Goal: Task Accomplishment & Management: Manage account settings

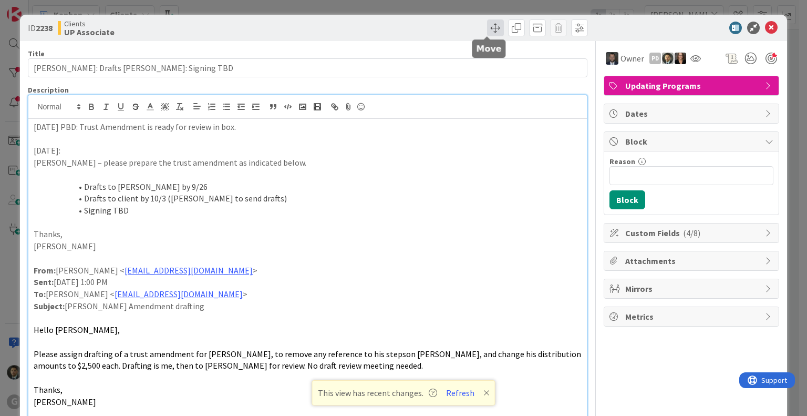
click at [490, 28] on span at bounding box center [495, 27] width 17 height 17
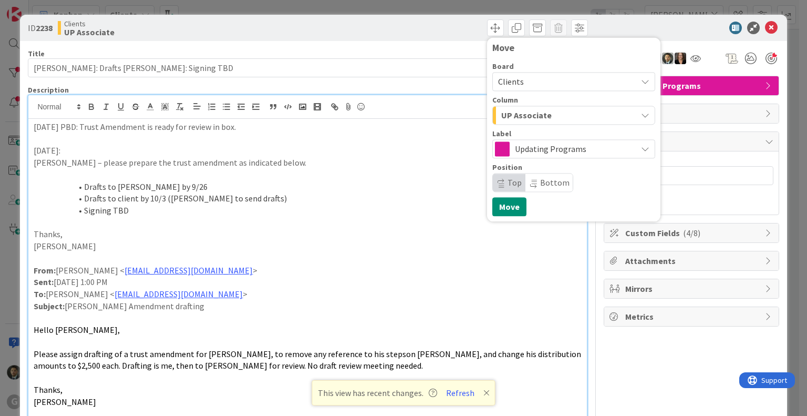
click at [530, 113] on span "UP Associate" at bounding box center [526, 115] width 50 height 14
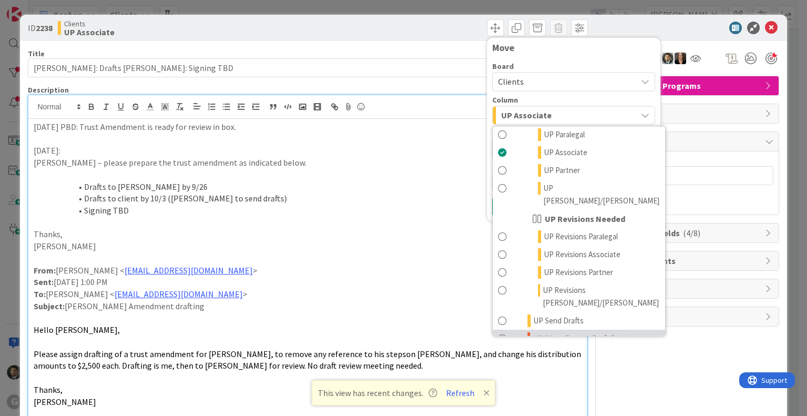
scroll to position [819, 0]
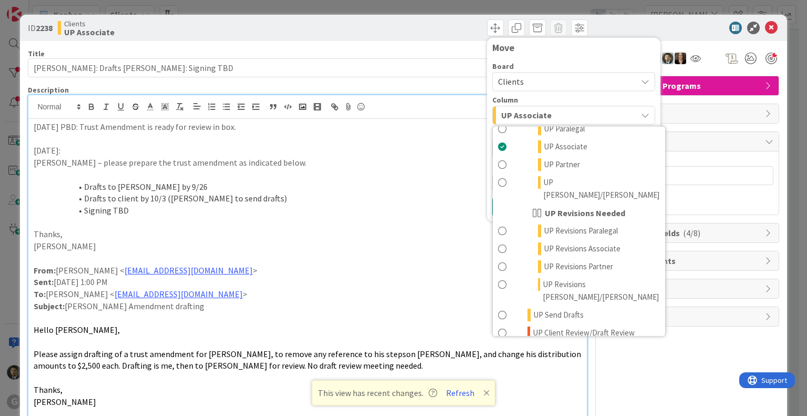
click at [559, 357] on span "UP Execution / Signing" at bounding box center [570, 363] width 75 height 13
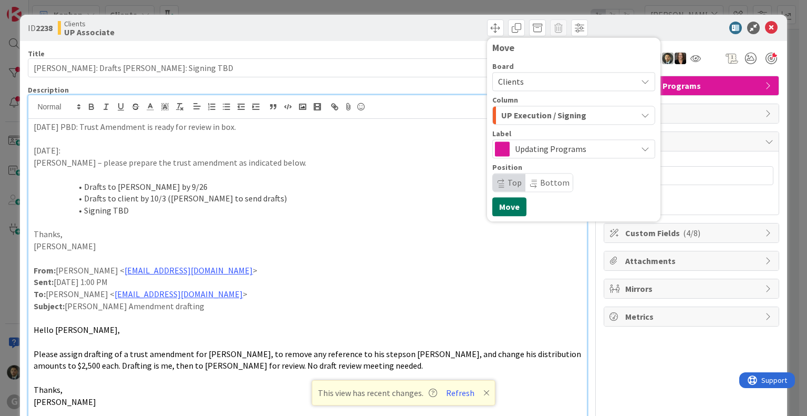
click at [502, 207] on button "Move" at bounding box center [509, 206] width 34 height 19
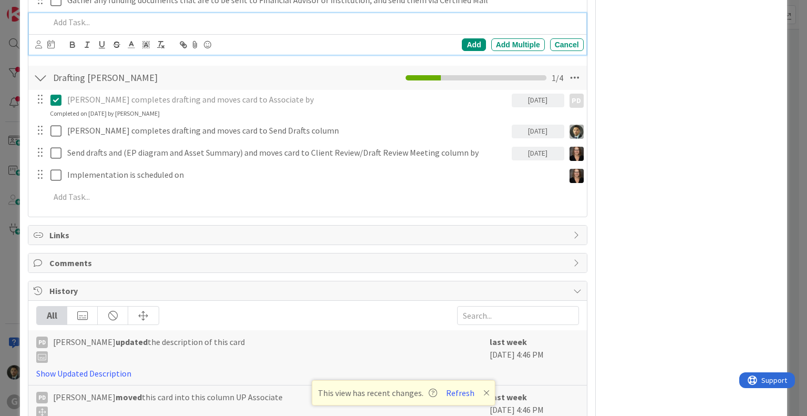
scroll to position [932, 0]
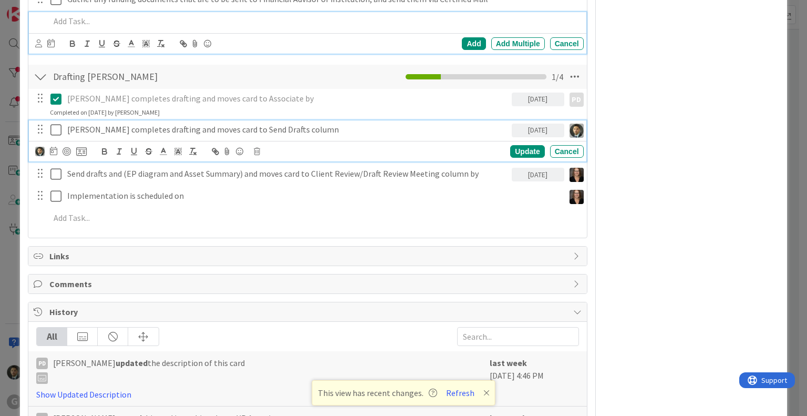
click at [56, 128] on icon at bounding box center [55, 129] width 11 height 13
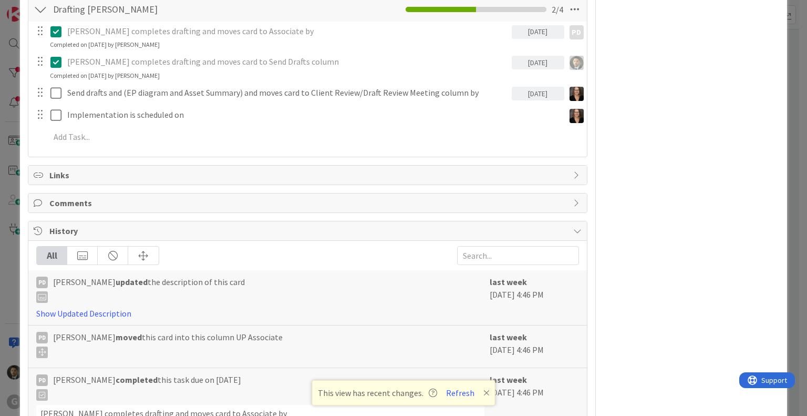
scroll to position [888, 0]
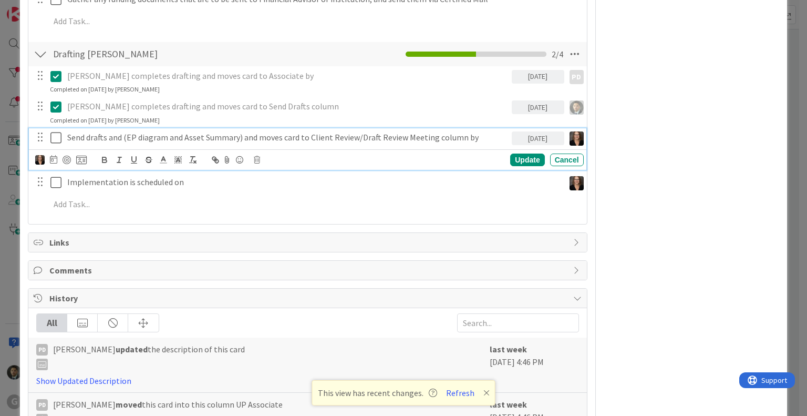
click at [76, 140] on p "Send drafts and (EP diagram and Asset Summary) and moves card to Client Review/…" at bounding box center [287, 137] width 440 height 12
click at [257, 160] on icon at bounding box center [257, 159] width 6 height 7
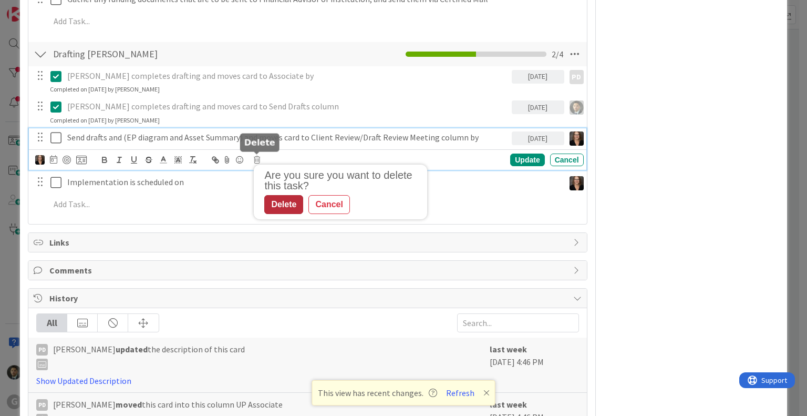
click at [276, 210] on div "Delete" at bounding box center [283, 204] width 39 height 19
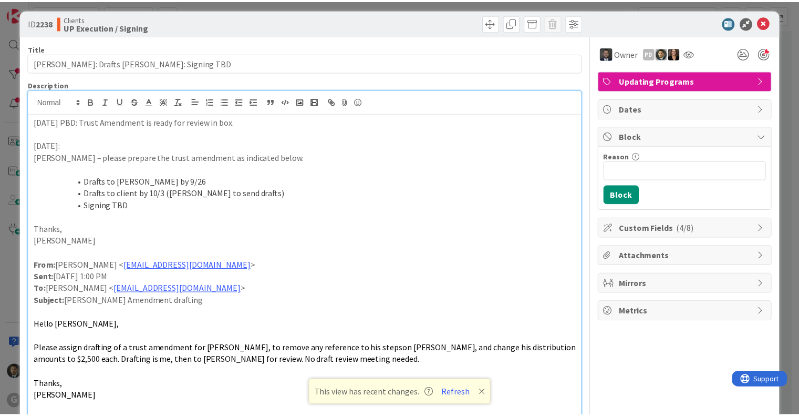
scroll to position [0, 0]
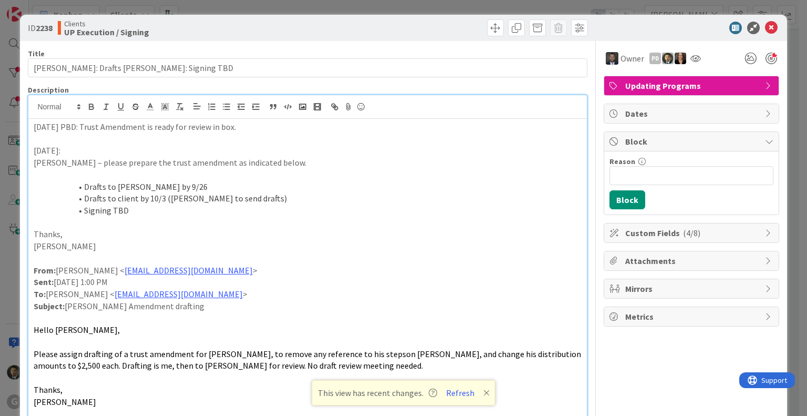
click at [502, 8] on div "ID 2238 Clients UP Execution / Signing Move Move Title 46 / 128 [PERSON_NAME]: …" at bounding box center [403, 208] width 807 height 416
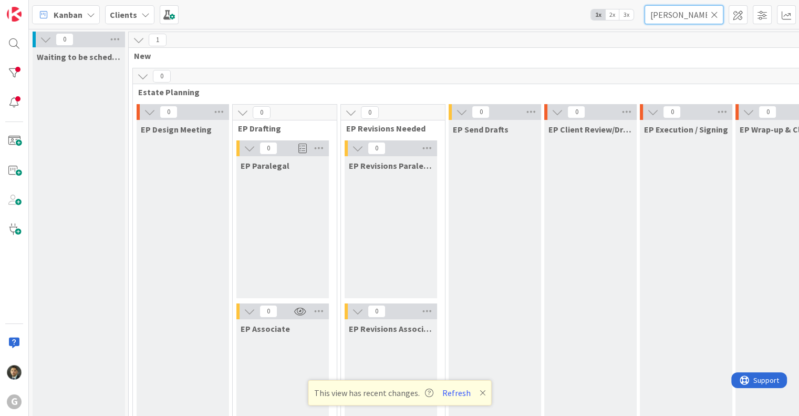
drag, startPoint x: 694, startPoint y: 18, endPoint x: 635, endPoint y: 16, distance: 58.4
click at [635, 16] on div "Kanban Clients 1x 2x 3x [PERSON_NAME]" at bounding box center [414, 14] width 770 height 29
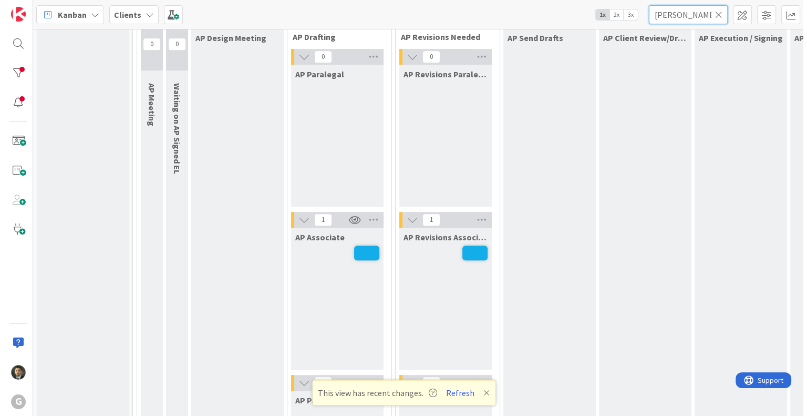
scroll to position [893, 0]
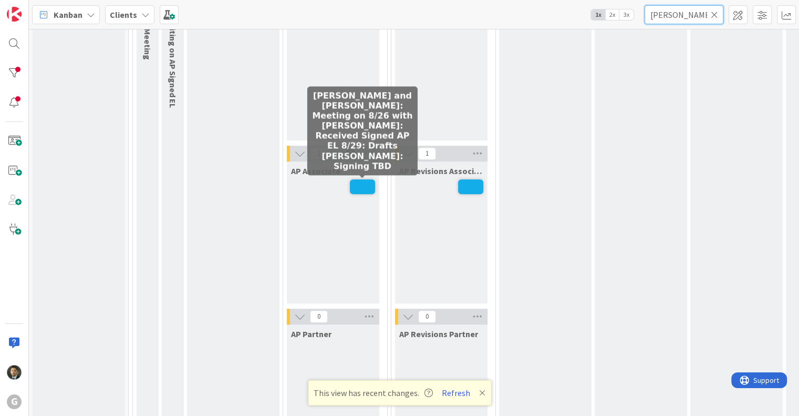
type input "[PERSON_NAME]"
click at [367, 183] on span at bounding box center [362, 186] width 25 height 15
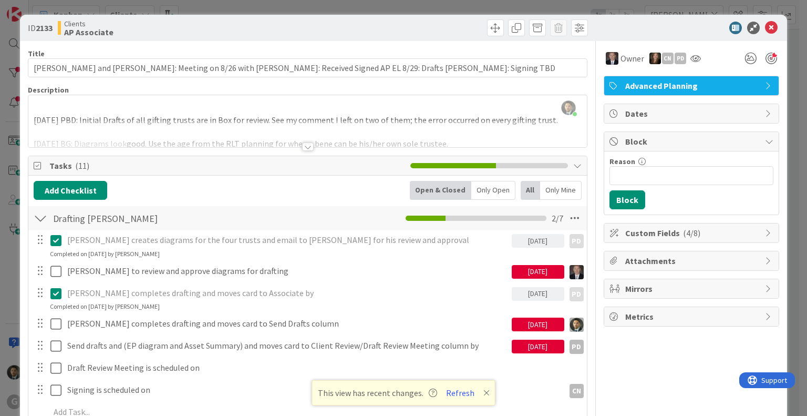
click at [303, 145] on div at bounding box center [308, 146] width 12 height 8
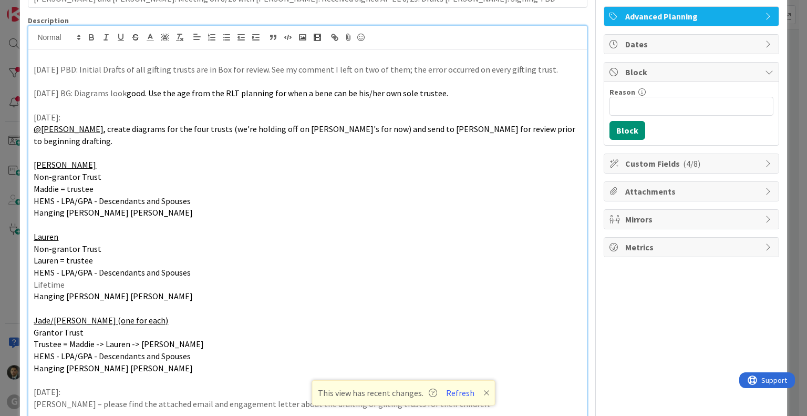
scroll to position [158, 0]
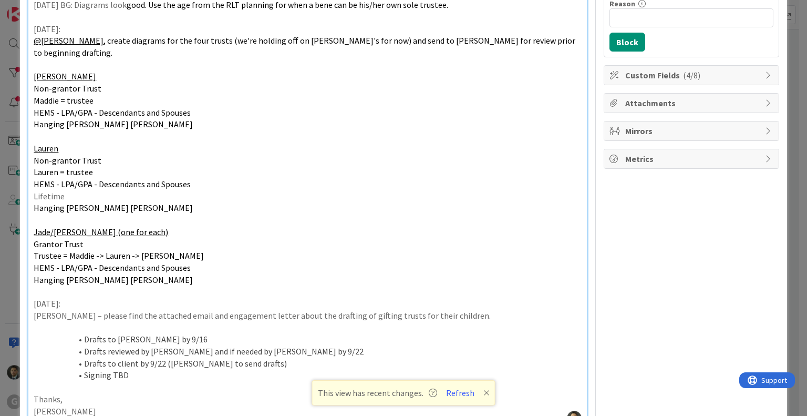
click at [88, 190] on p "Lifetime" at bounding box center [308, 196] width 548 height 12
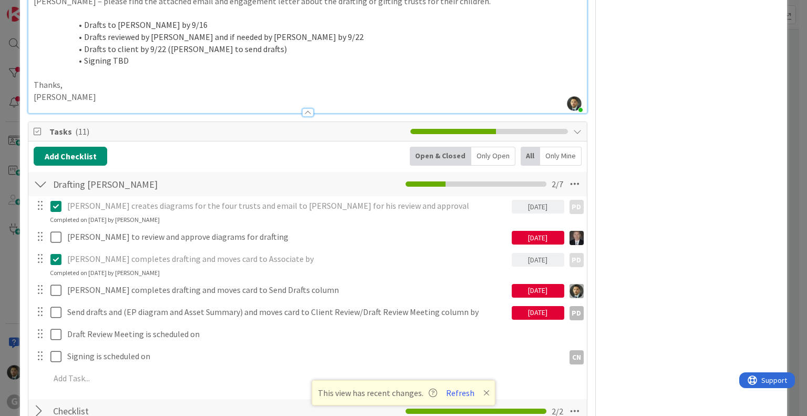
scroll to position [473, 0]
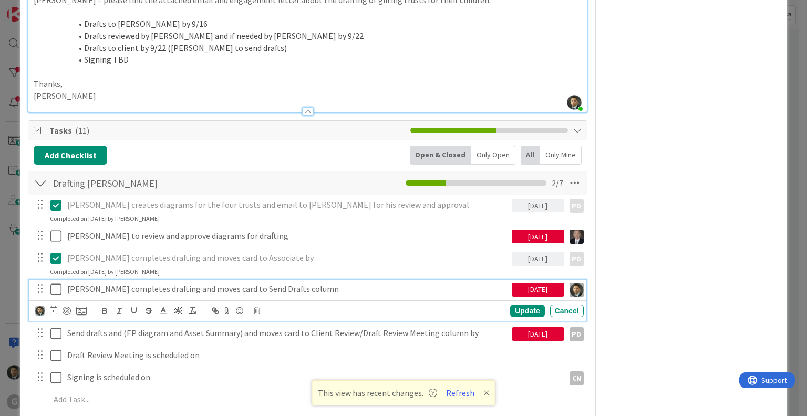
click at [54, 283] on icon at bounding box center [55, 289] width 11 height 13
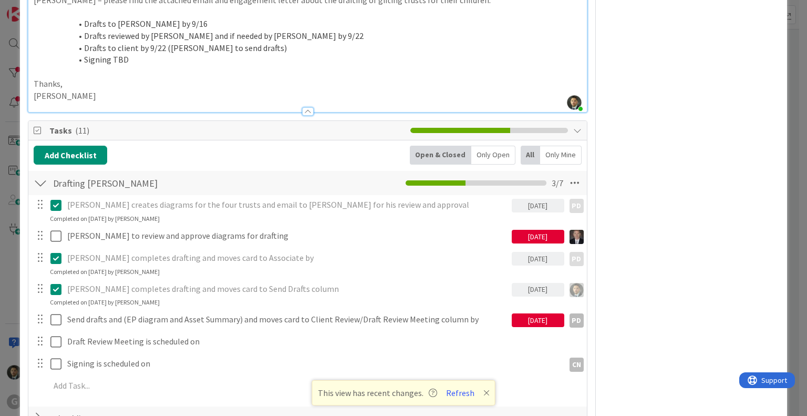
scroll to position [0, 0]
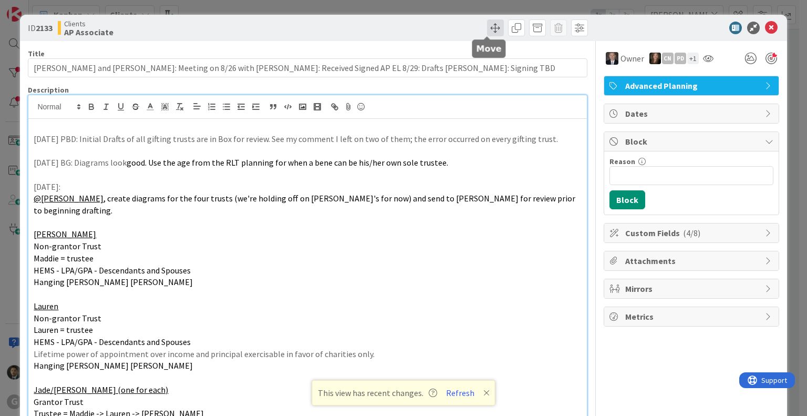
click at [487, 27] on span at bounding box center [495, 27] width 17 height 17
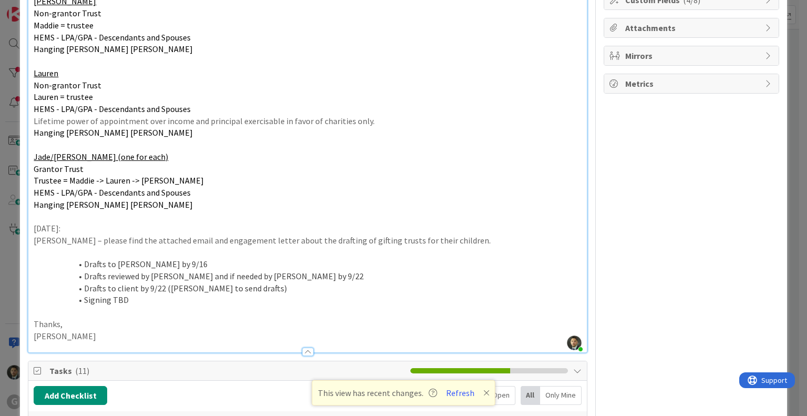
scroll to position [420, 0]
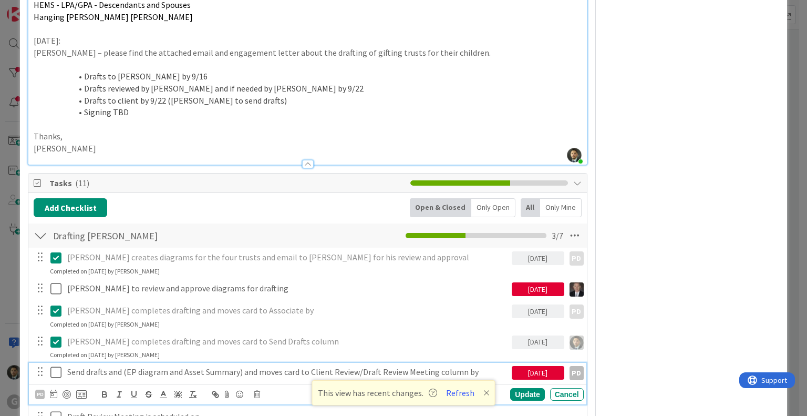
click at [76, 366] on p "Send drafts and (EP diagram and Asset Summary) and moves card to Client Review/…" at bounding box center [287, 372] width 440 height 12
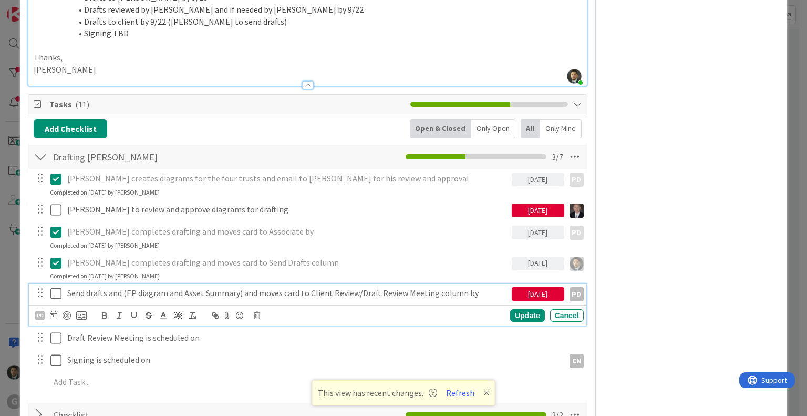
scroll to position [526, 0]
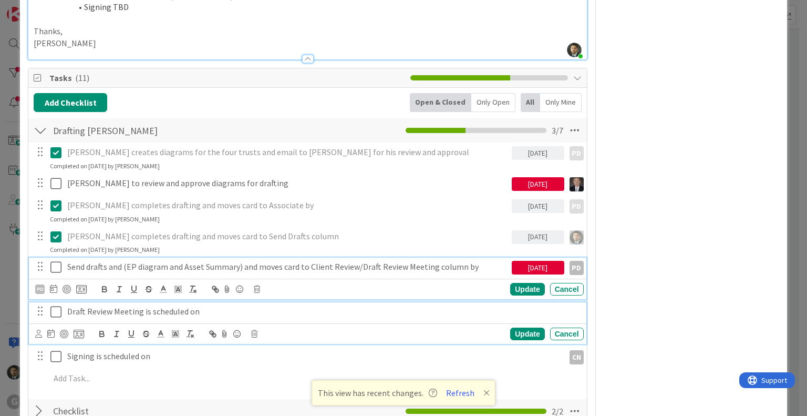
click at [93, 305] on p "Draft Review Meeting is scheduled on" at bounding box center [323, 311] width 512 height 12
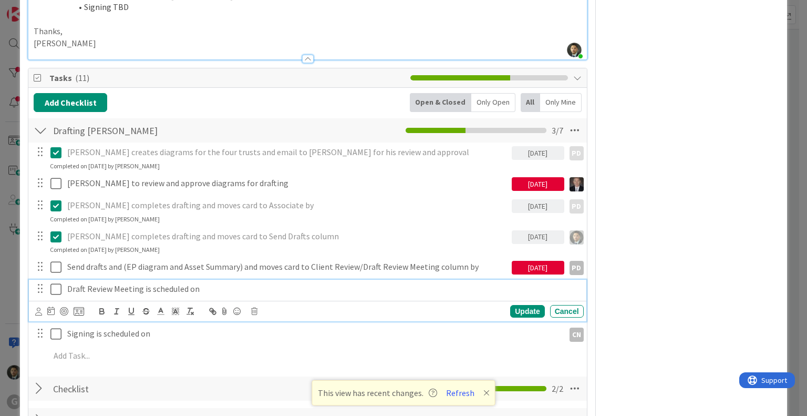
scroll to position [503, 0]
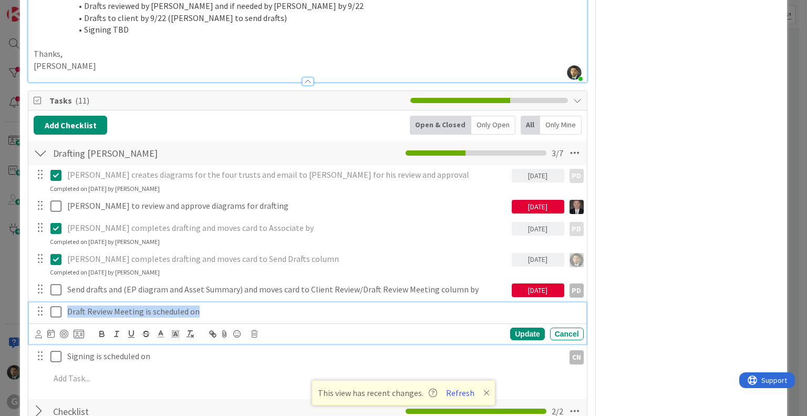
drag, startPoint x: 244, startPoint y: 295, endPoint x: 42, endPoint y: 294, distance: 201.8
click at [42, 302] on div "Draft Review Meeting is scheduled on" at bounding box center [308, 311] width 550 height 18
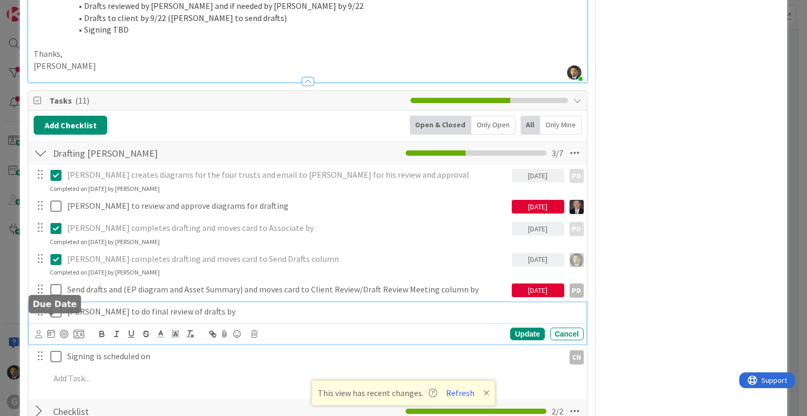
click at [50, 329] on icon at bounding box center [50, 333] width 7 height 8
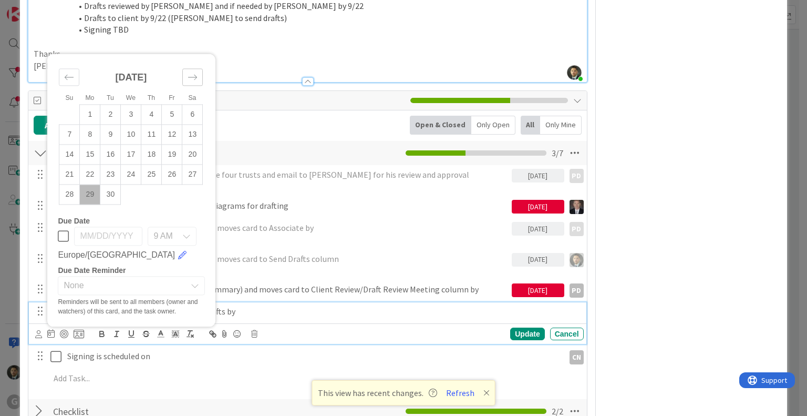
click at [190, 73] on icon "Move forward to switch to the next month." at bounding box center [193, 78] width 10 height 10
click at [94, 125] on td "6" at bounding box center [90, 135] width 20 height 20
type input "[DATE]"
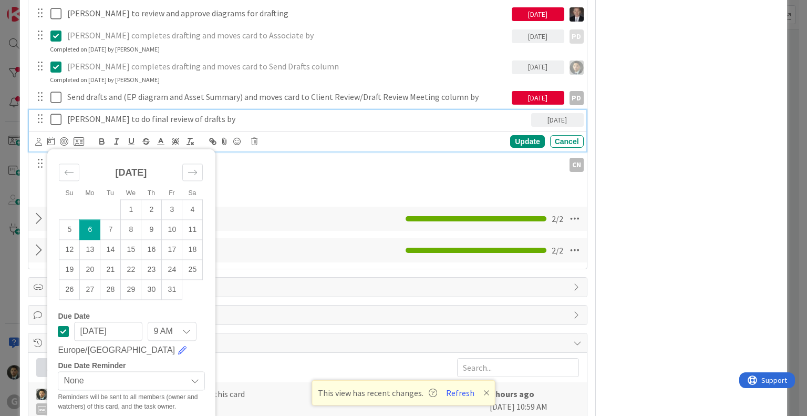
scroll to position [713, 0]
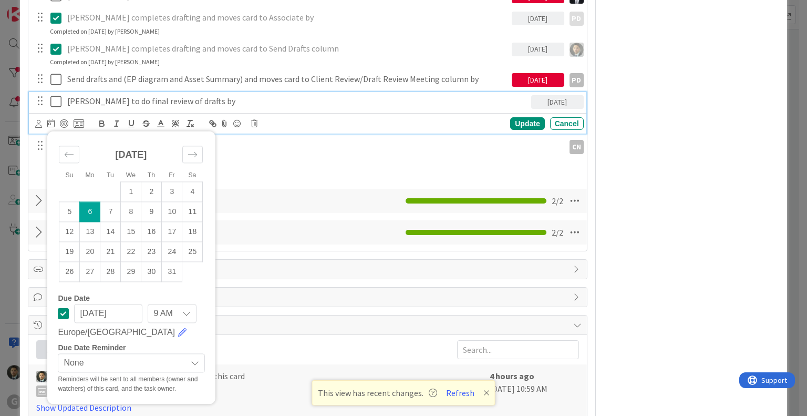
click at [113, 356] on span "None" at bounding box center [123, 363] width 118 height 15
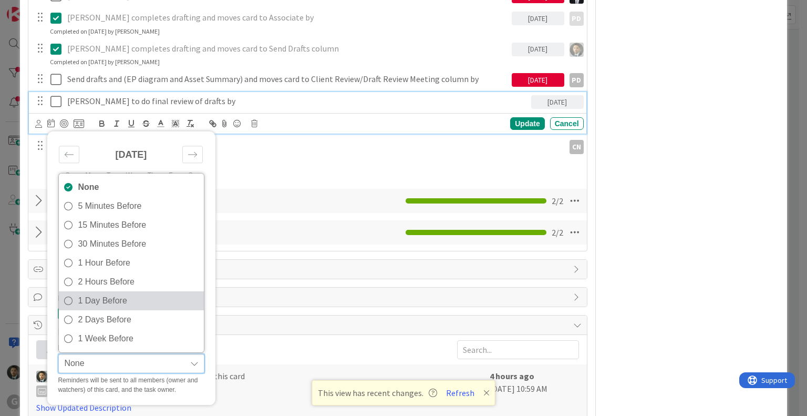
click at [107, 293] on span "1 Day Before" at bounding box center [138, 301] width 121 height 16
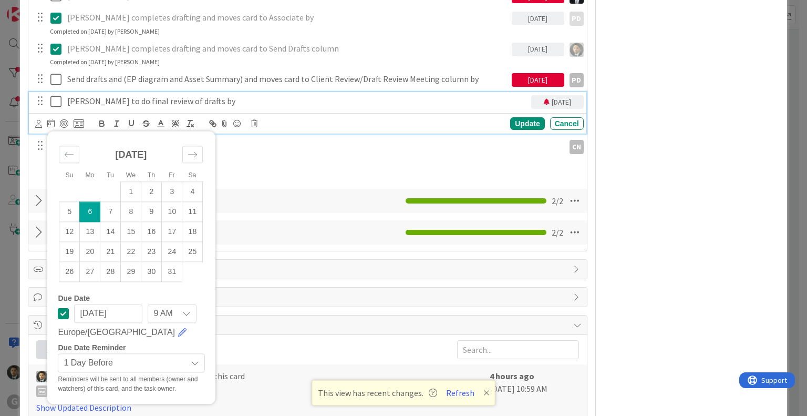
scroll to position [503, 0]
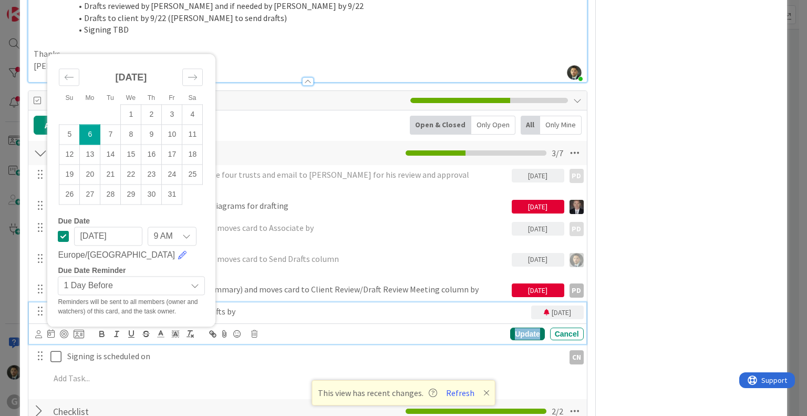
click at [522, 327] on div "Update" at bounding box center [527, 333] width 34 height 13
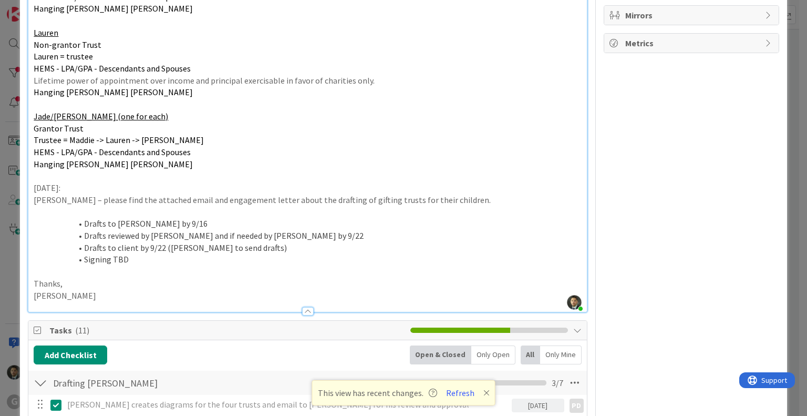
scroll to position [0, 0]
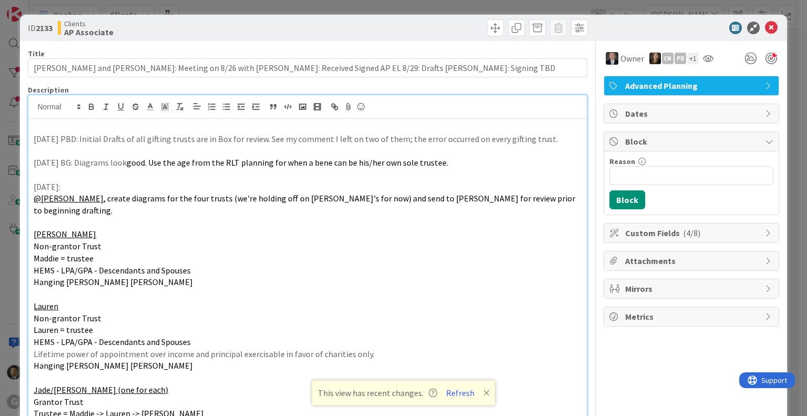
click at [441, 170] on p at bounding box center [308, 175] width 548 height 12
click at [487, 25] on span at bounding box center [495, 27] width 17 height 17
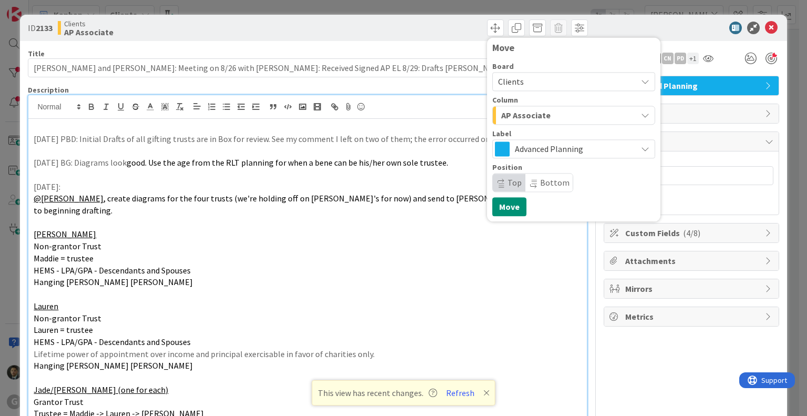
click at [530, 110] on span "AP Associate" at bounding box center [525, 115] width 49 height 14
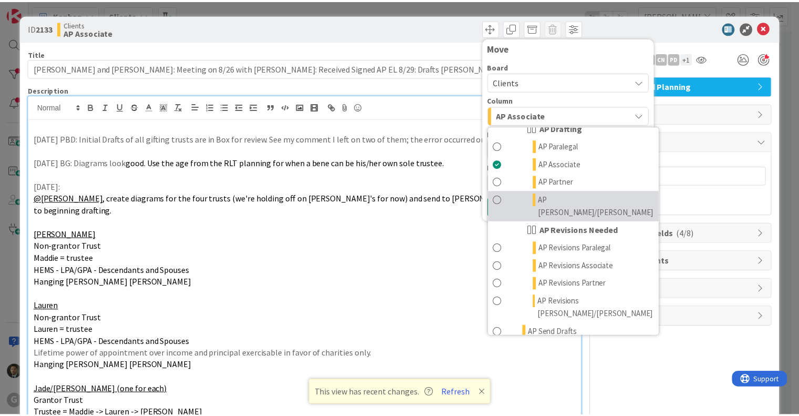
scroll to position [473, 0]
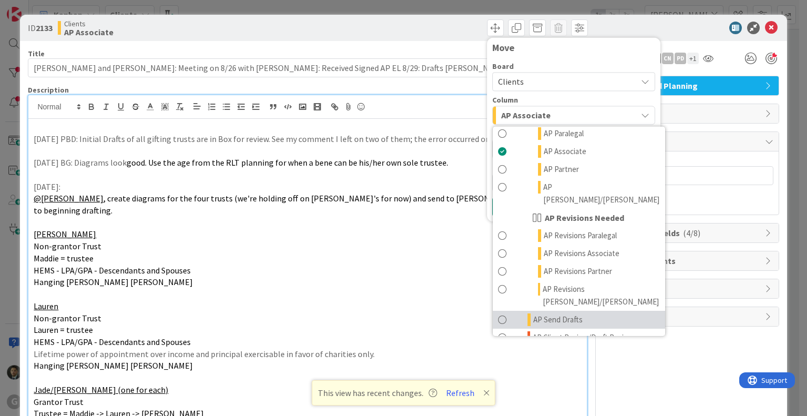
click at [557, 313] on span "AP Send Drafts" at bounding box center [557, 319] width 49 height 13
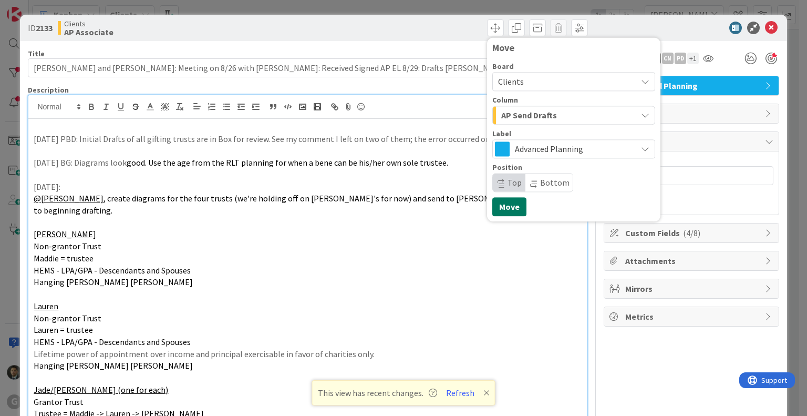
click at [499, 206] on button "Move" at bounding box center [509, 206] width 34 height 19
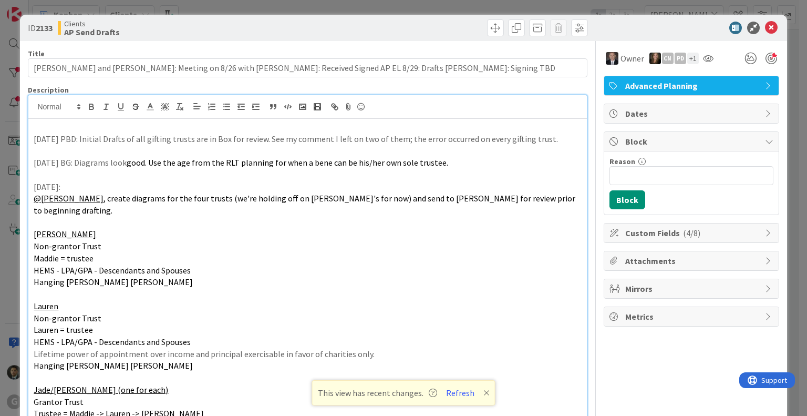
click at [572, 5] on div "ID 2133 Clients AP Send Drafts Move Move Title 112 / 128 [PERSON_NAME] and [PER…" at bounding box center [403, 208] width 807 height 416
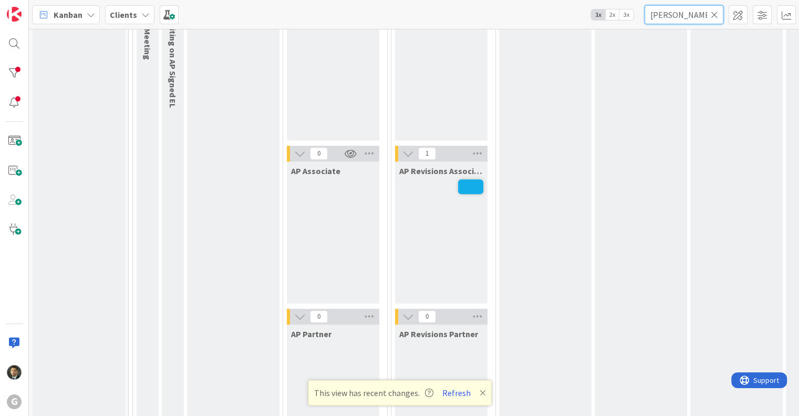
drag, startPoint x: 687, startPoint y: 17, endPoint x: 629, endPoint y: 19, distance: 58.9
click at [629, 20] on div "Kanban Clients 1x 2x 3x [PERSON_NAME]" at bounding box center [414, 14] width 770 height 29
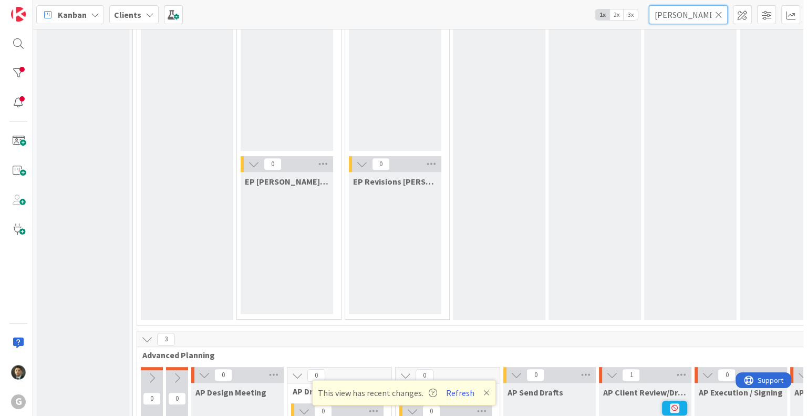
scroll to position [578, 0]
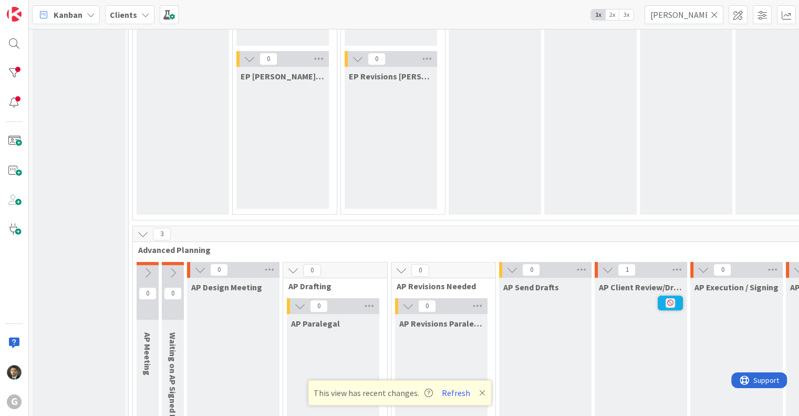
click at [671, 301] on icon at bounding box center [670, 302] width 9 height 9
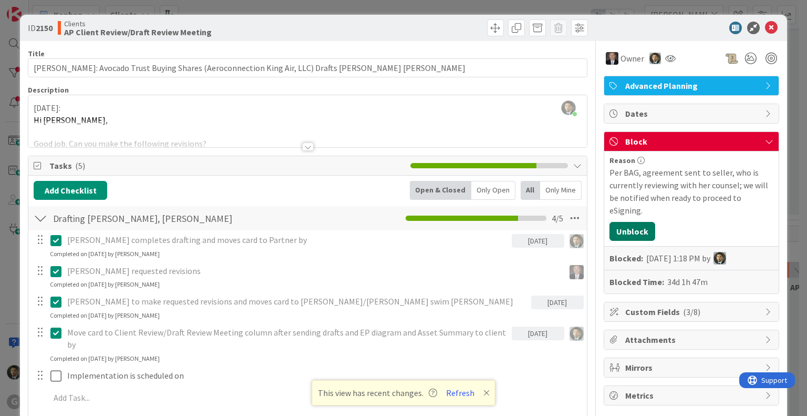
click at [620, 222] on button "Unblock" at bounding box center [633, 231] width 46 height 19
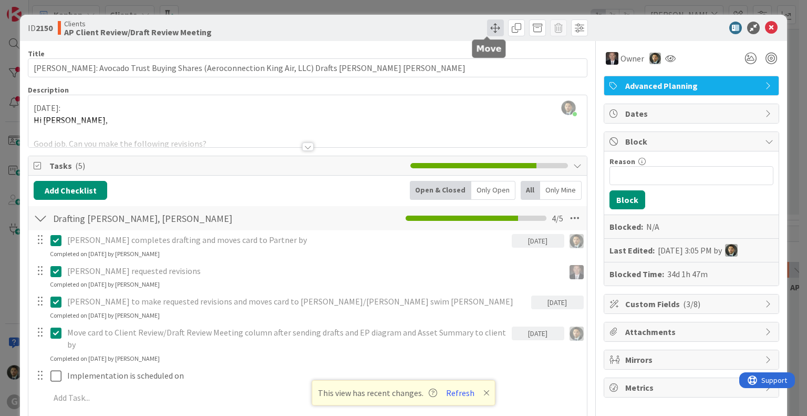
click at [488, 34] on span at bounding box center [495, 27] width 17 height 17
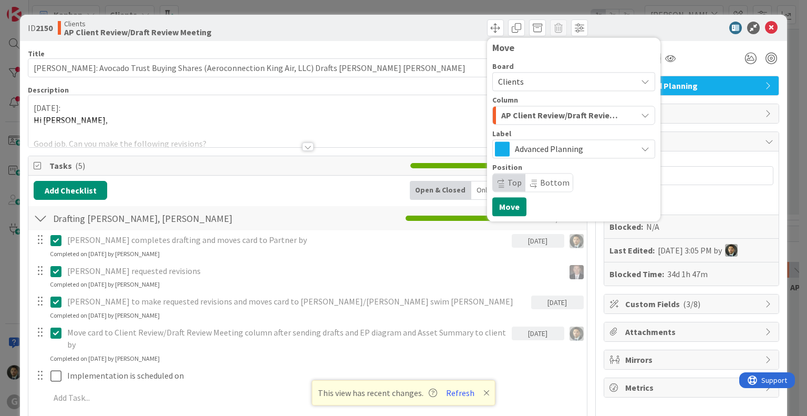
click at [547, 112] on span "AP Client Review/Draft Review Meeting" at bounding box center [561, 115] width 121 height 14
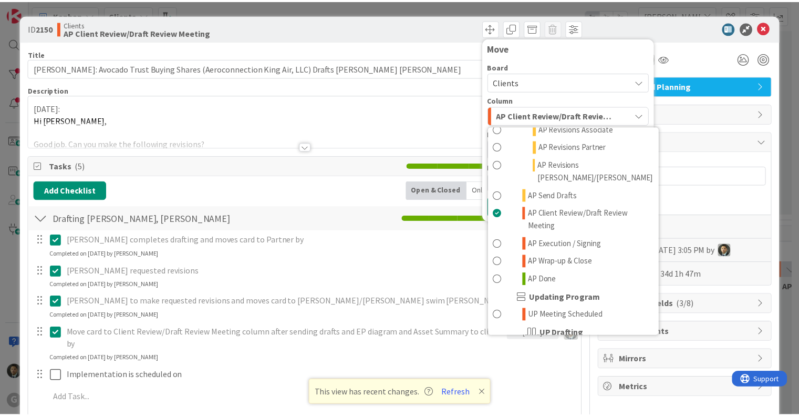
scroll to position [631, 0]
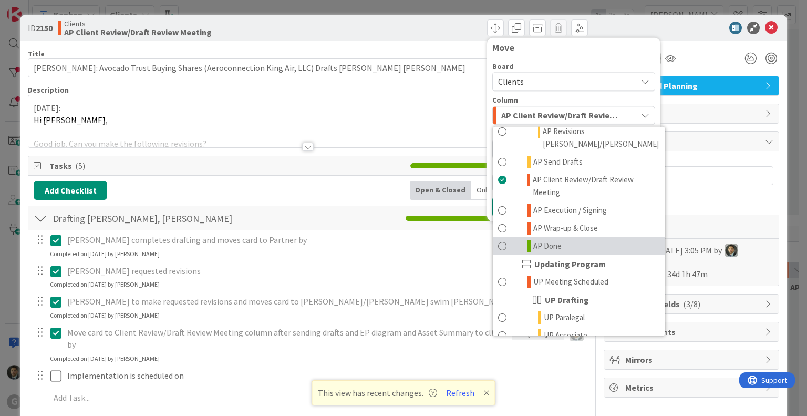
click at [572, 237] on link "AP Done" at bounding box center [579, 246] width 172 height 18
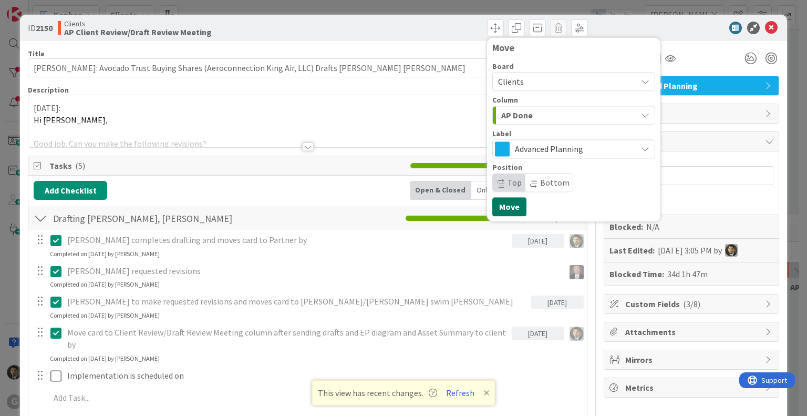
click at [501, 209] on button "Move" at bounding box center [509, 206] width 34 height 19
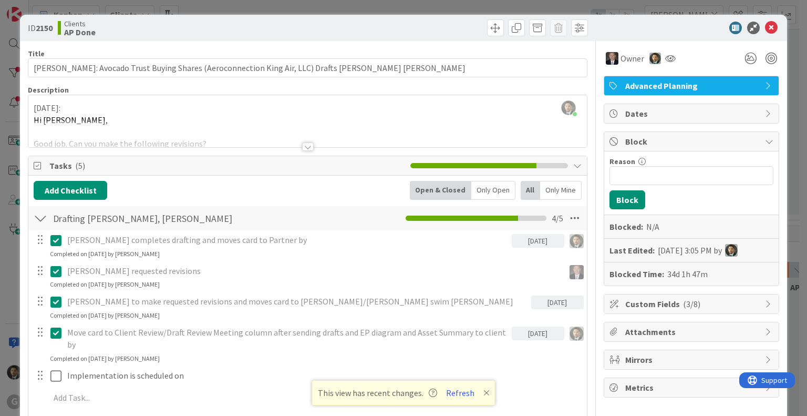
click at [476, 11] on div "ID 2150 Clients AP Done Move Move Title 91 / 128 [PERSON_NAME]: Avocado Trust B…" at bounding box center [403, 208] width 807 height 416
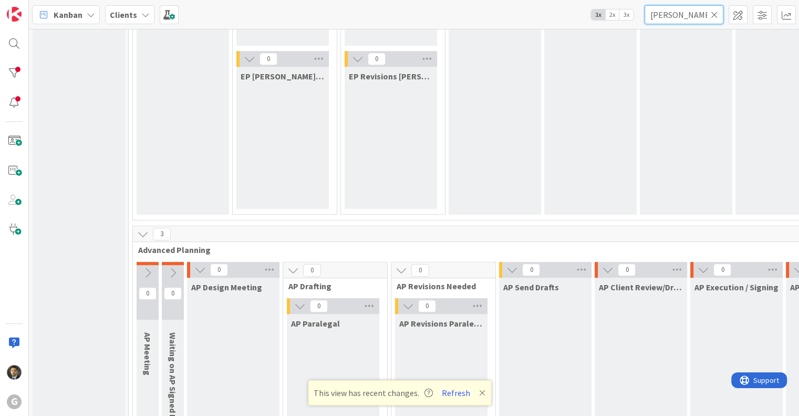
drag, startPoint x: 694, startPoint y: 18, endPoint x: 607, endPoint y: 20, distance: 86.7
click at [609, 20] on div "Kanban Clients 1x 2x 3x [PERSON_NAME]" at bounding box center [414, 14] width 770 height 29
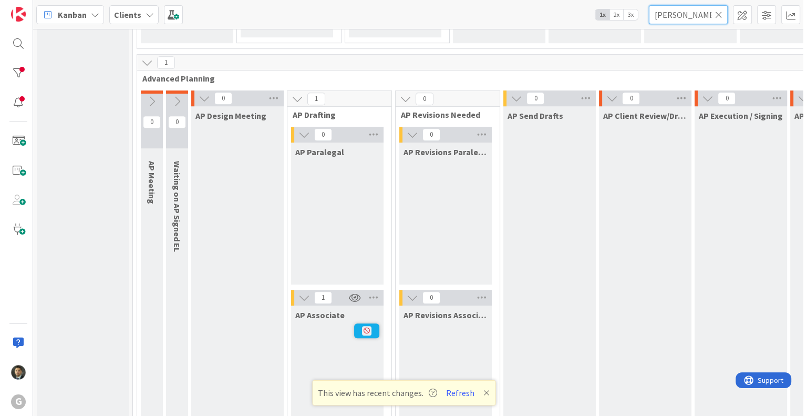
scroll to position [841, 0]
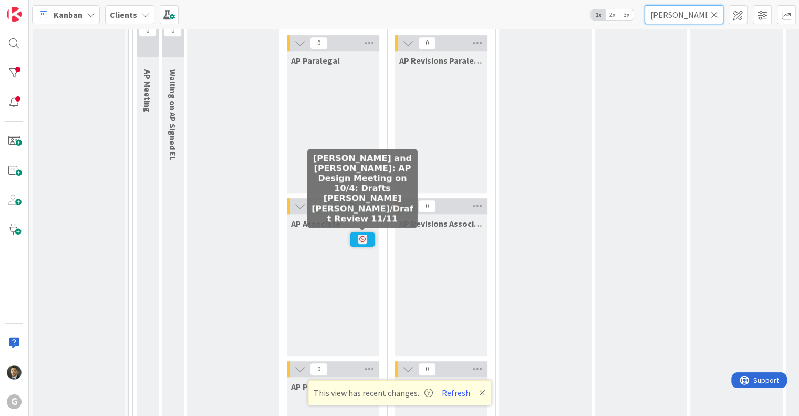
type input "[PERSON_NAME]"
click at [358, 235] on icon at bounding box center [362, 238] width 9 height 9
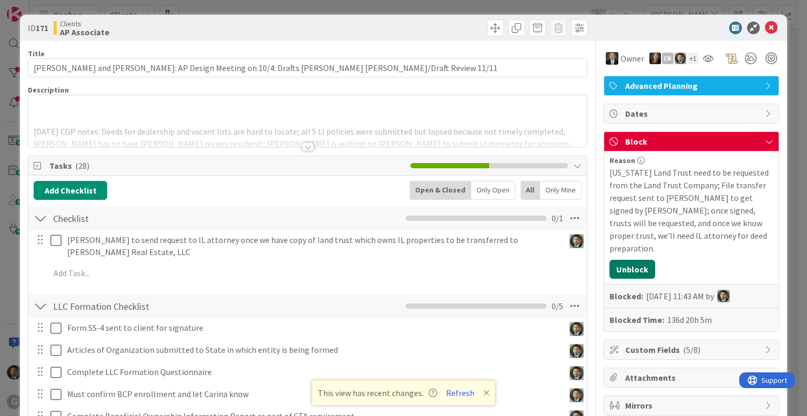
click at [623, 260] on button "Unblock" at bounding box center [633, 269] width 46 height 19
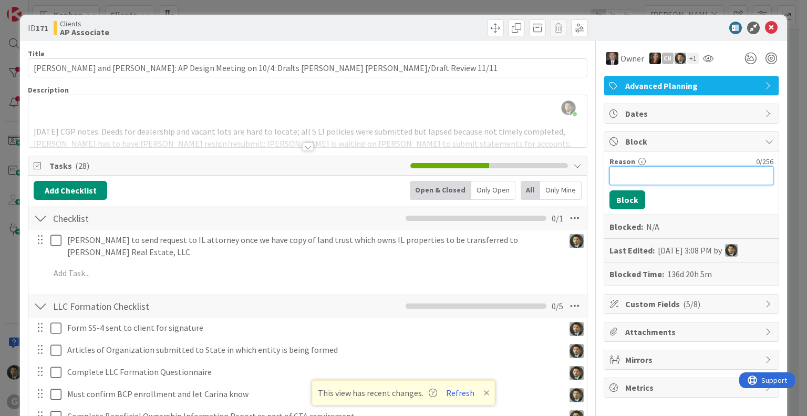
click at [666, 180] on input "Reason" at bounding box center [692, 175] width 164 height 19
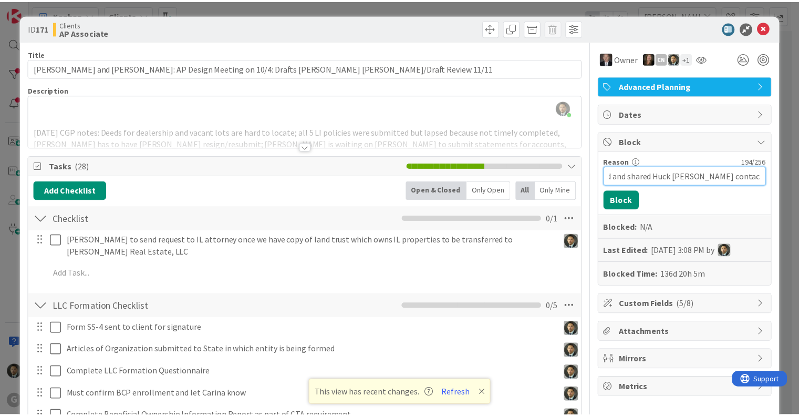
scroll to position [0, 534]
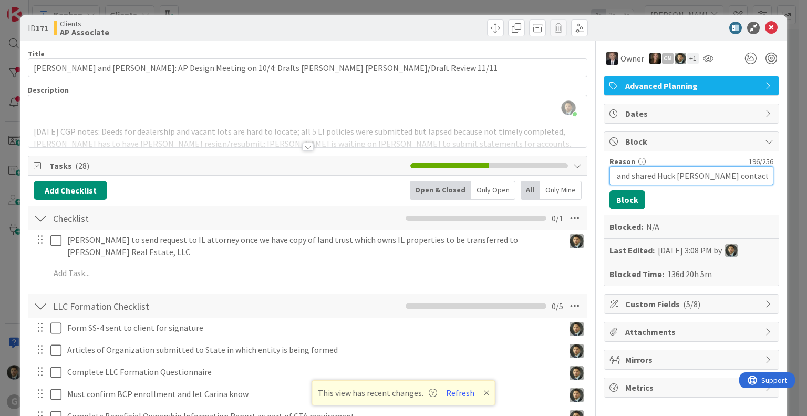
click at [631, 178] on input "[US_STATE] Land Trusts received; responded to email from [PERSON_NAME] (paraleg…" at bounding box center [692, 175] width 164 height 19
type input "[US_STATE] Land Trusts received; responded to email from [PERSON_NAME] (paraleg…"
click at [624, 199] on button "Block" at bounding box center [628, 199] width 36 height 19
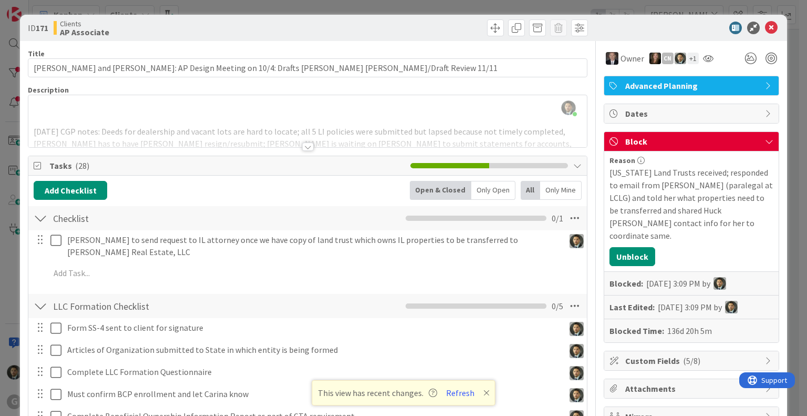
click at [245, 107] on div "[PERSON_NAME] just joined [DATE] CGP notes: Deeds for dealership and vacant lot…" at bounding box center [307, 121] width 558 height 52
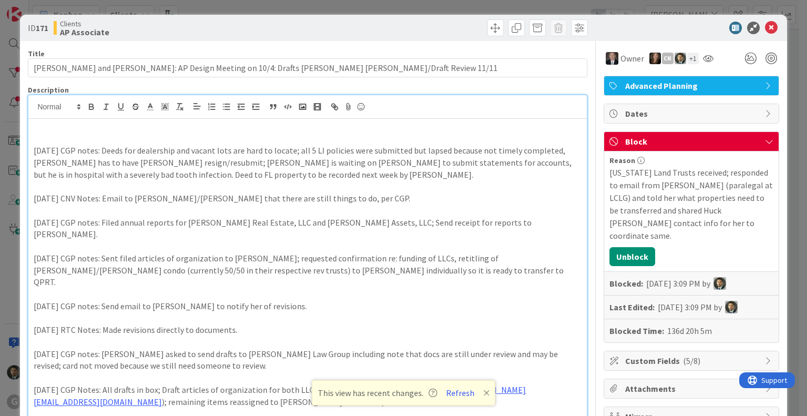
click at [219, 133] on p at bounding box center [308, 139] width 548 height 12
click at [211, 130] on p at bounding box center [308, 127] width 548 height 12
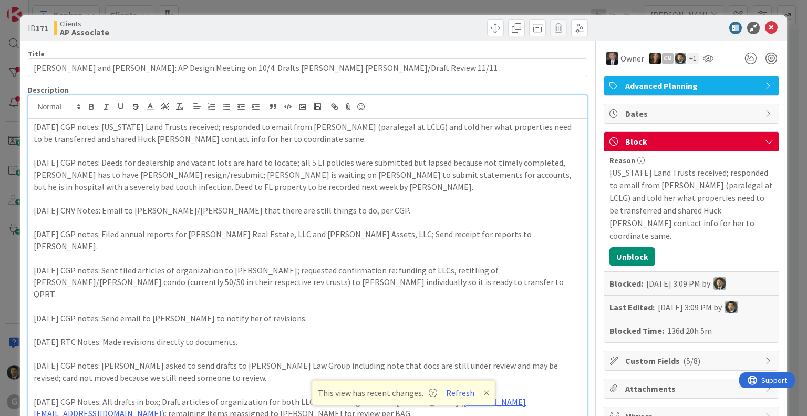
click at [198, 125] on p "[DATE] CGP notes: [US_STATE] Land Trusts received; responded to email from [PER…" at bounding box center [308, 133] width 548 height 24
click at [466, 9] on div "ID 171 Clients AP Associate Title 92 / 128 [PERSON_NAME] and [PERSON_NAME]: AP …" at bounding box center [403, 208] width 807 height 416
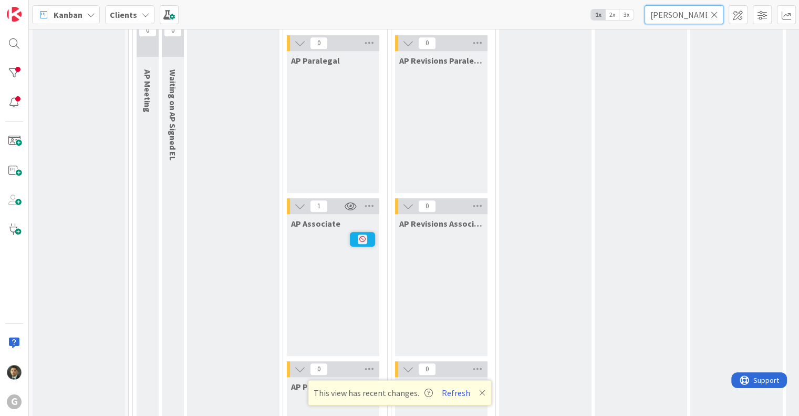
drag, startPoint x: 687, startPoint y: 16, endPoint x: 637, endPoint y: 14, distance: 50.0
click at [637, 14] on div "Kanban Clients 1x 2x 3x [PERSON_NAME]" at bounding box center [414, 14] width 770 height 29
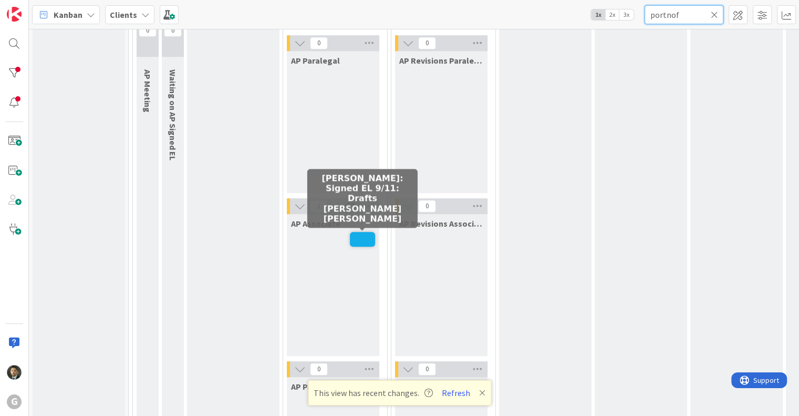
type input "portnof"
click at [364, 234] on span at bounding box center [362, 239] width 25 height 15
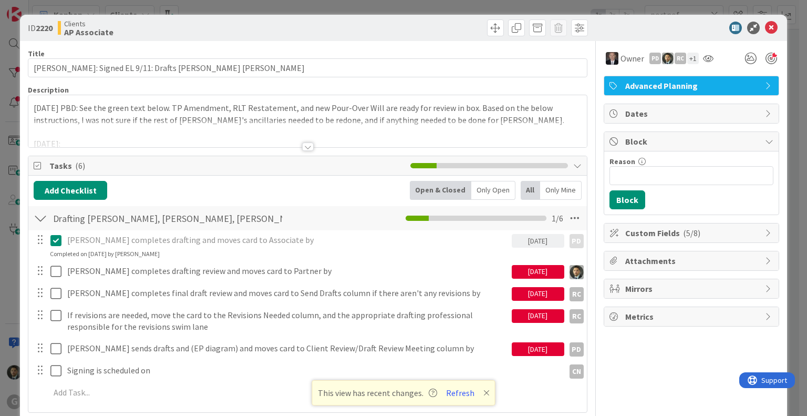
click at [305, 147] on div at bounding box center [308, 146] width 12 height 8
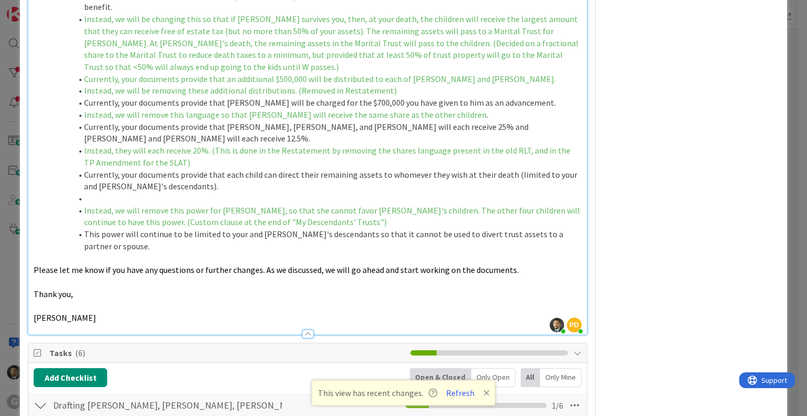
scroll to position [473, 0]
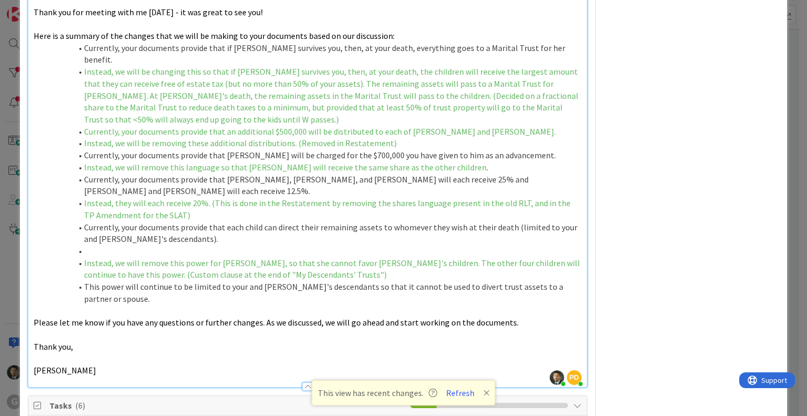
click at [360, 107] on li "Instead, we will be changing this so that if [PERSON_NAME] survives you, then, …" at bounding box center [313, 96] width 535 height 60
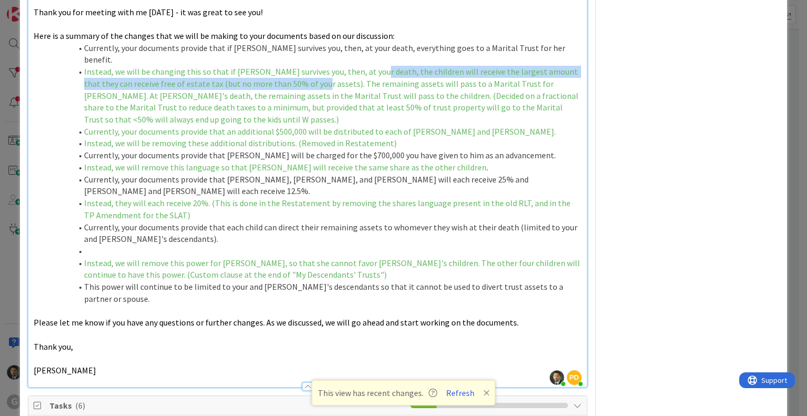
drag, startPoint x: 365, startPoint y: 57, endPoint x: 302, endPoint y: 73, distance: 64.6
click at [302, 73] on span "Instead, we will be changing this so that if [PERSON_NAME] survives you, then, …" at bounding box center [332, 95] width 496 height 58
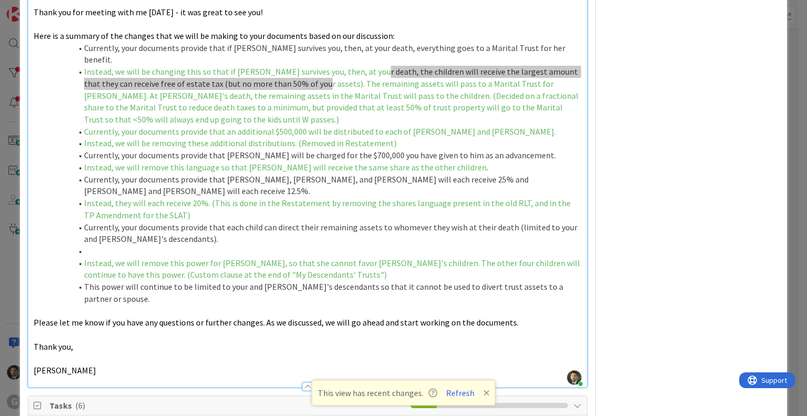
scroll to position [368, 0]
